Goal: Task Accomplishment & Management: Manage account settings

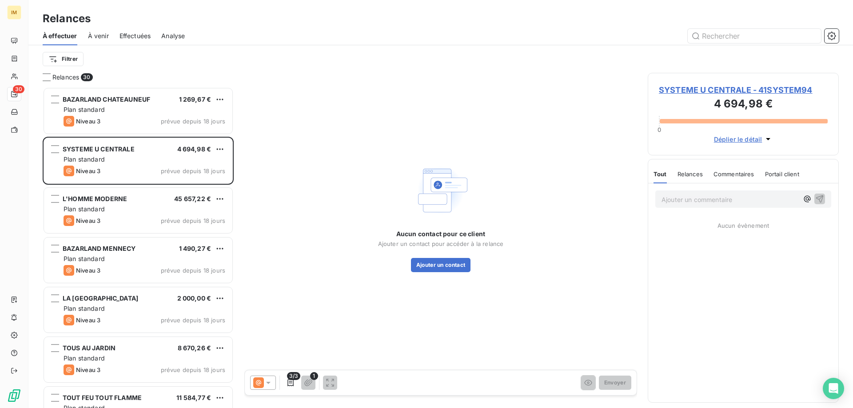
scroll to position [314, 184]
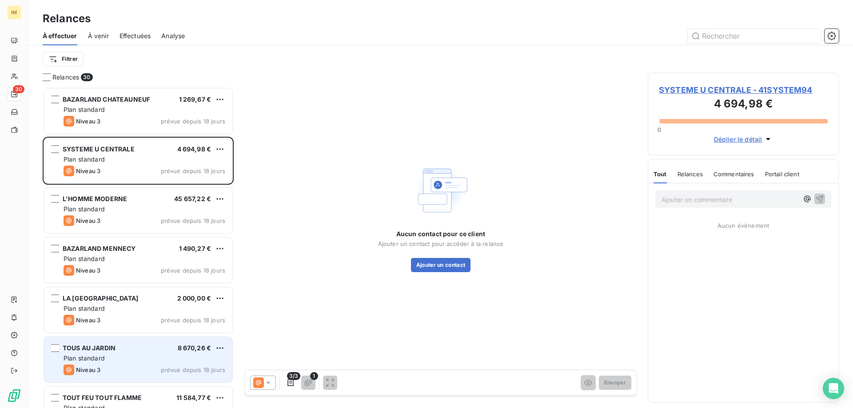
click at [175, 373] on span "prévue depuis 18 jours" at bounding box center [193, 369] width 64 height 7
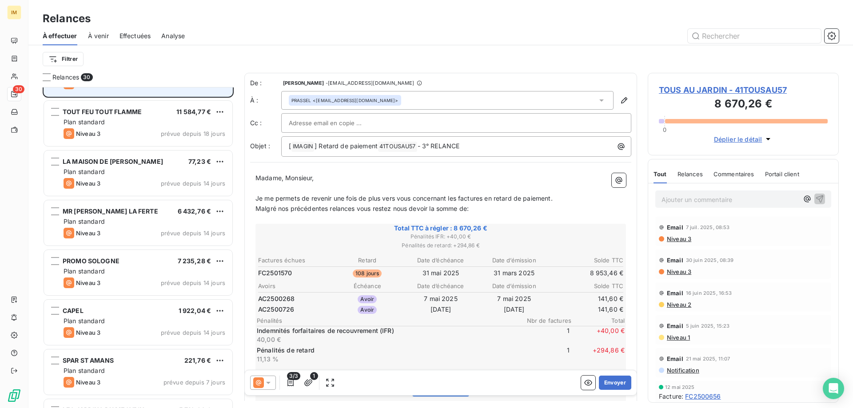
scroll to position [302, 0]
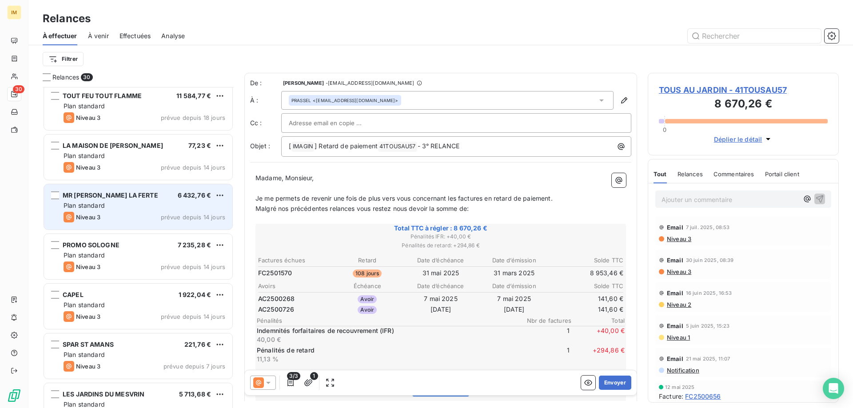
click at [153, 194] on div "MR [PERSON_NAME] LA FERTE 6 432,76 €" at bounding box center [145, 195] width 162 height 8
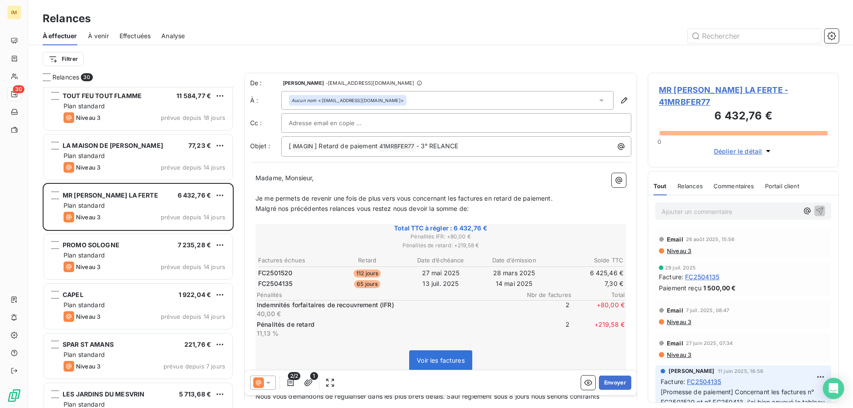
click at [690, 86] on span "MR [PERSON_NAME] LA FERTE - 41MRBFER77" at bounding box center [743, 96] width 169 height 24
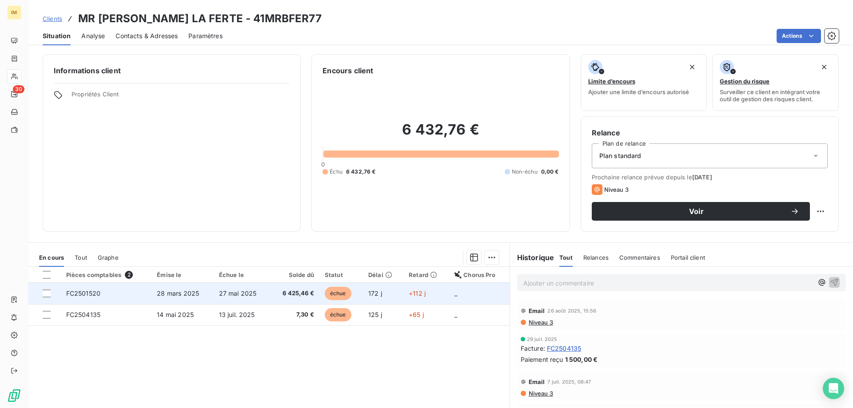
click at [409, 291] on span "+112 j" at bounding box center [417, 294] width 17 height 8
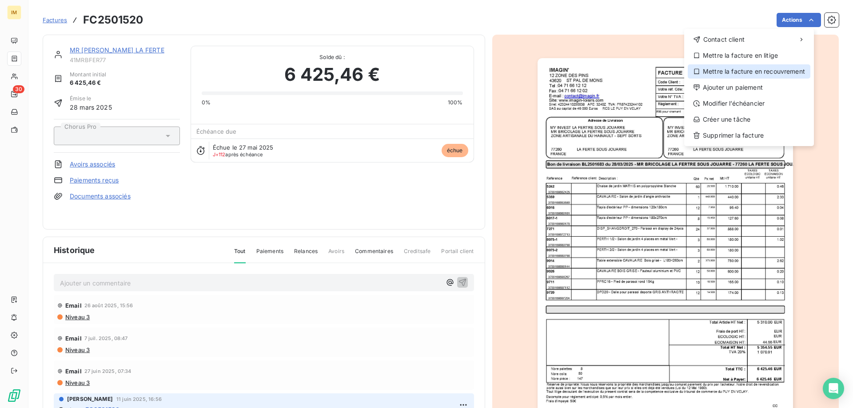
click at [777, 72] on div "Mettre la facture en recouvrement" at bounding box center [749, 71] width 123 height 14
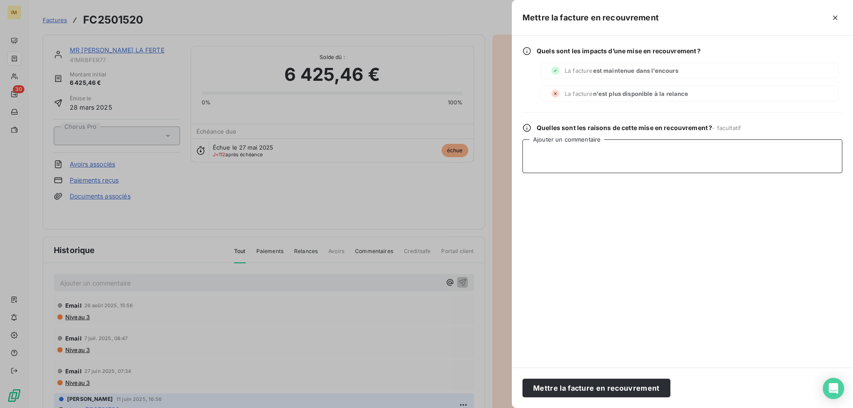
click at [616, 155] on textarea "Ajouter un commentaire" at bounding box center [682, 156] width 320 height 34
type textarea "MD LRAR"
click at [653, 389] on button "Mettre la facture en recouvrement" at bounding box center [596, 388] width 148 height 19
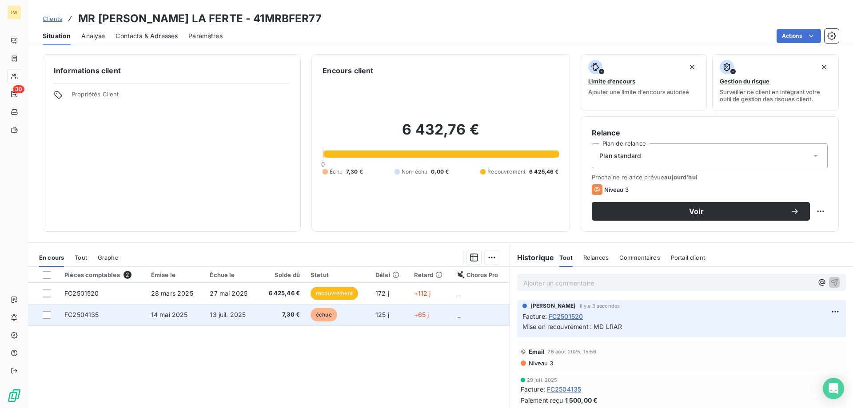
click at [314, 314] on span "échue" at bounding box center [323, 314] width 27 height 13
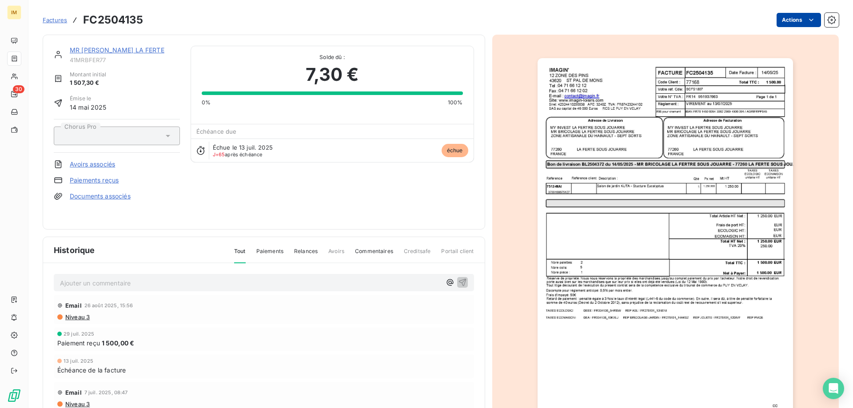
click at [794, 18] on html "IM 30 Factures FC2504135 Actions MR [PERSON_NAME] LA FERTE 41MRBFER77 Montant i…" at bounding box center [426, 204] width 853 height 408
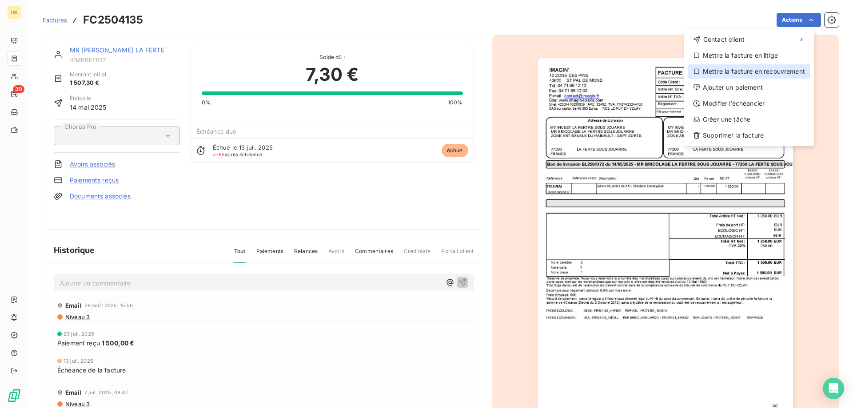
click at [777, 75] on div "Mettre la facture en recouvrement" at bounding box center [749, 71] width 123 height 14
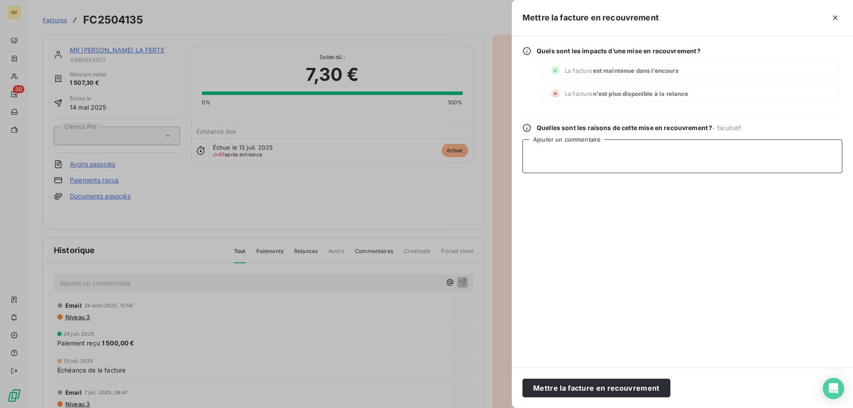
click at [660, 158] on textarea "Ajouter un commentaire" at bounding box center [682, 156] width 320 height 34
type textarea "MD LRAR"
click at [607, 390] on button "Mettre la facture en recouvrement" at bounding box center [596, 388] width 148 height 19
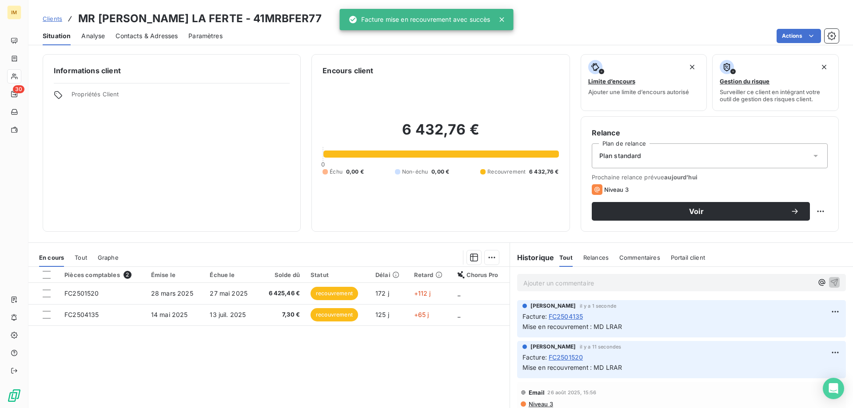
click at [174, 151] on div "Informations client Propriétés Client" at bounding box center [172, 143] width 258 height 178
